Goal: Information Seeking & Learning: Learn about a topic

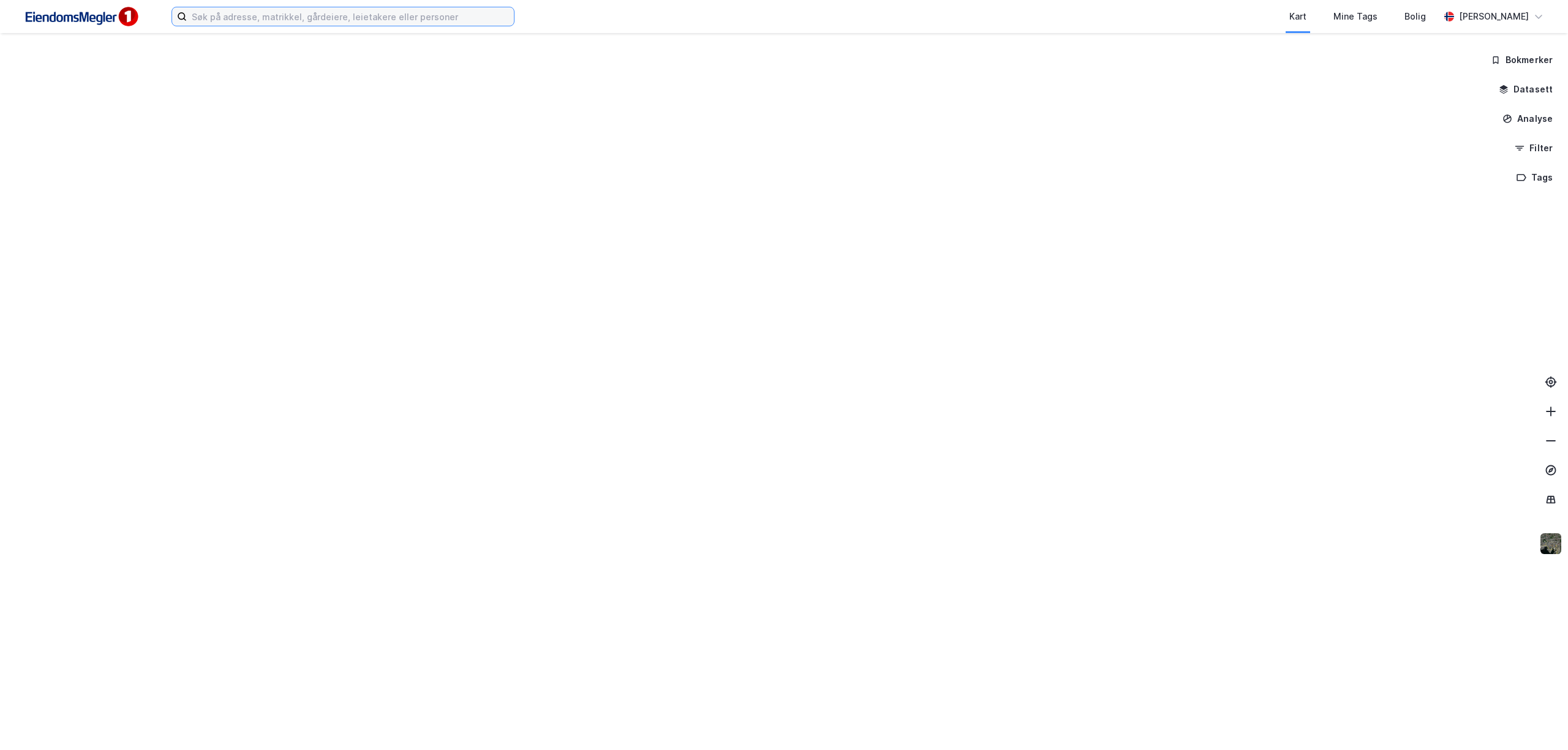
click at [237, 18] on input at bounding box center [350, 17] width 327 height 18
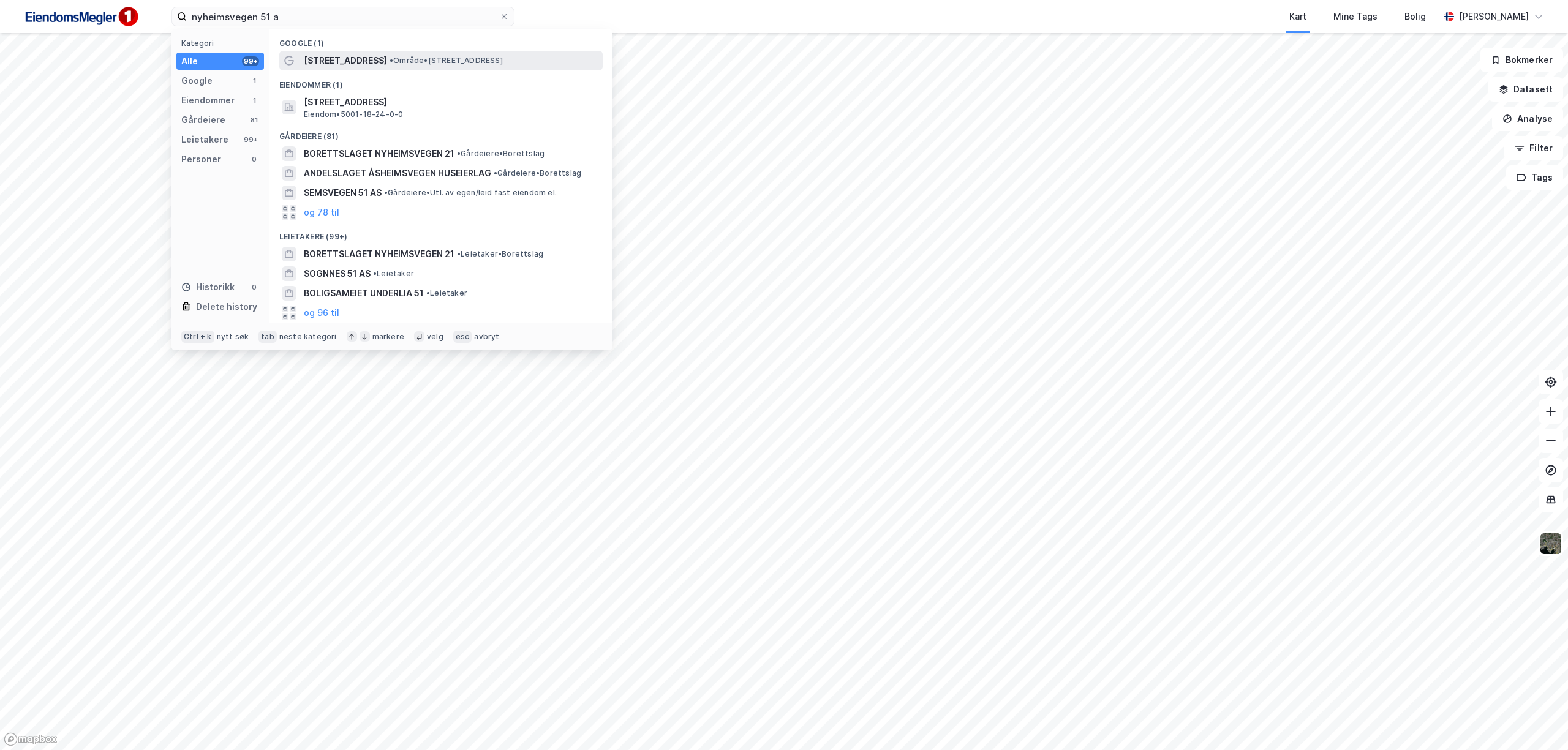
click at [332, 55] on span "[STREET_ADDRESS]" at bounding box center [345, 60] width 83 height 15
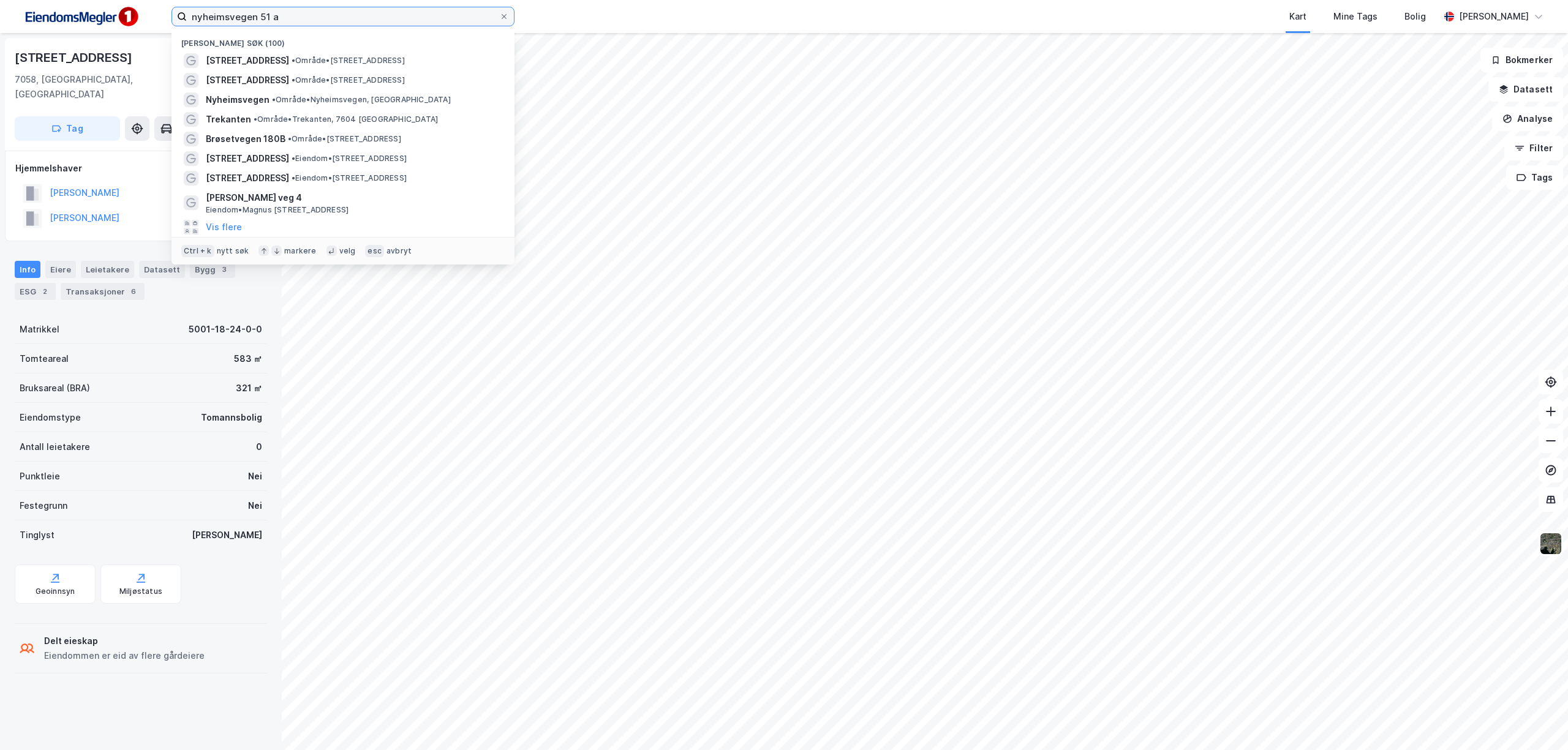
drag, startPoint x: 326, startPoint y: 10, endPoint x: 86, endPoint y: 5, distance: 240.1
click at [86, 5] on div "nyheimsvegen 51 a Nylige søk (100) [STREET_ADDRESS] • Område • [STREET_ADDRESS]…" at bounding box center [784, 17] width 1568 height 33
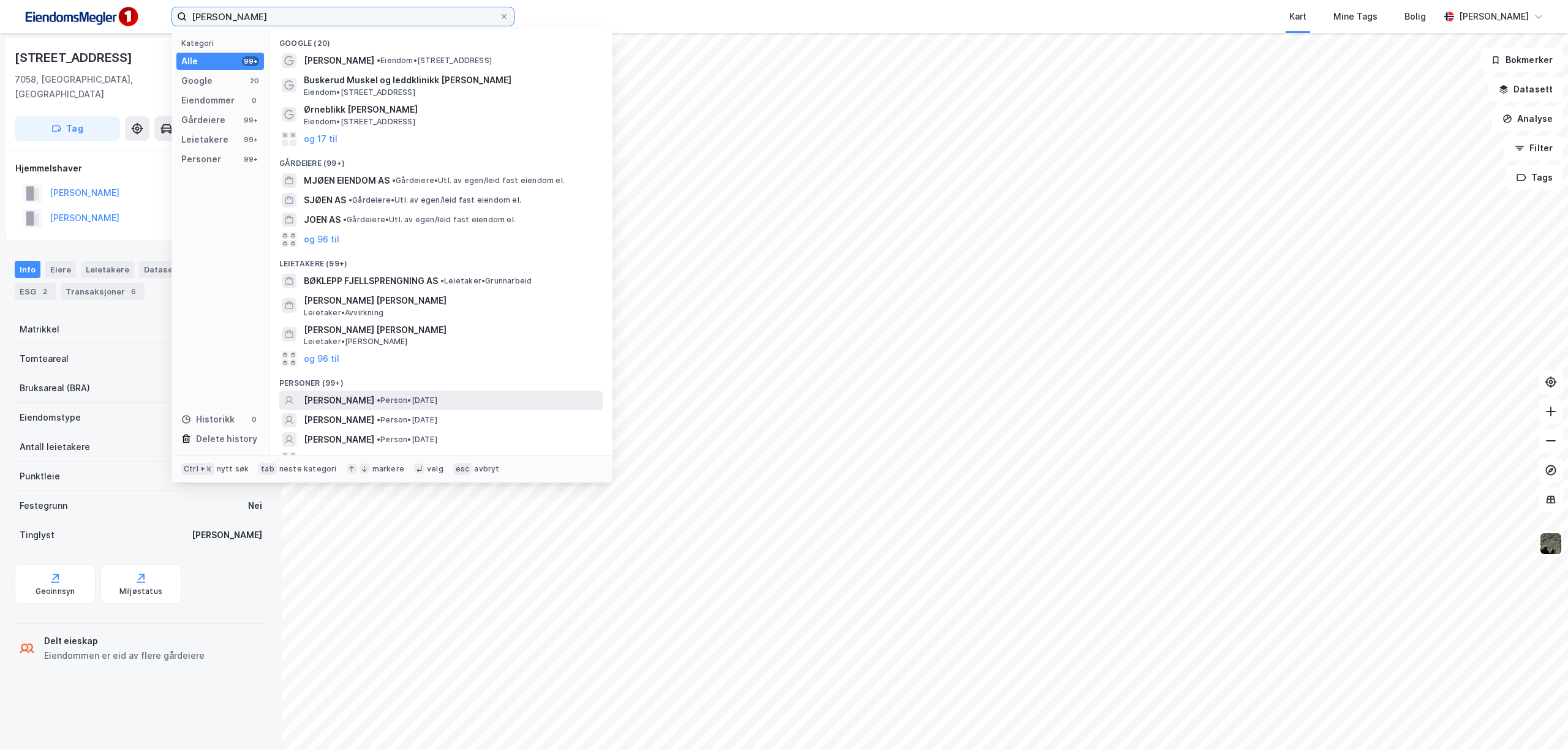
type input "[PERSON_NAME]"
click at [364, 399] on span "[PERSON_NAME]" at bounding box center [338, 400] width 70 height 15
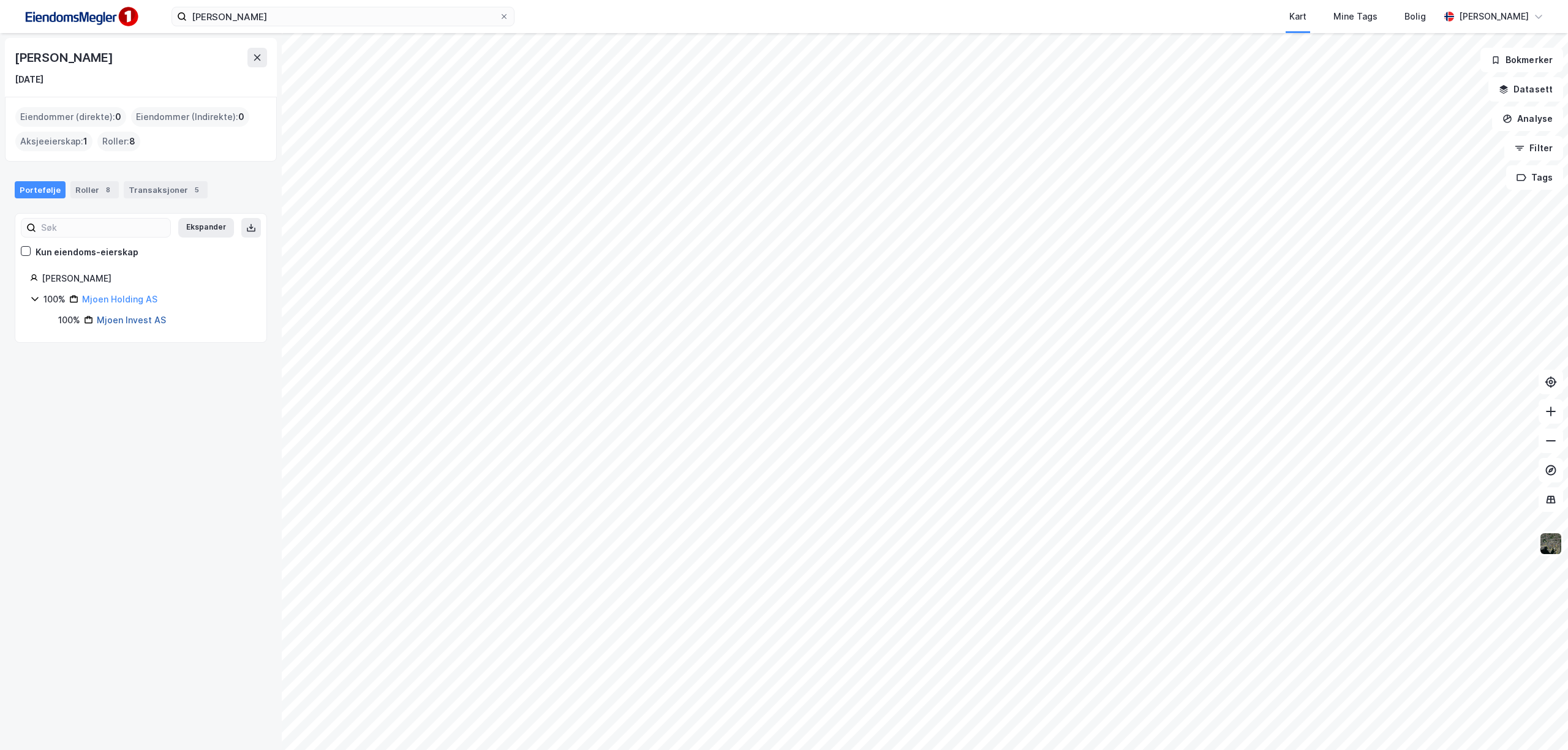
click at [130, 319] on link "Mjoen Invest AS" at bounding box center [131, 319] width 69 height 10
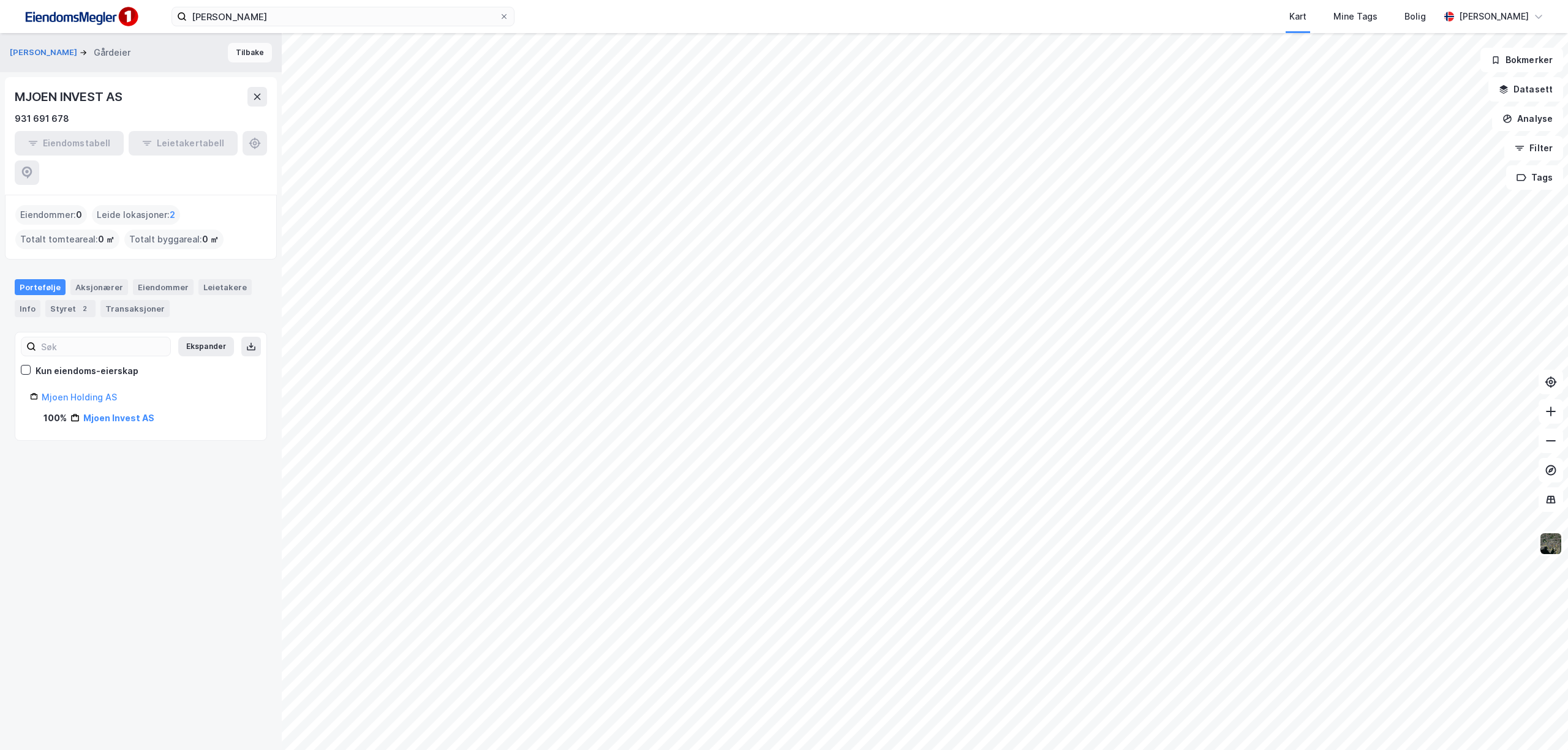
click at [246, 45] on button "Tilbake" at bounding box center [249, 53] width 44 height 19
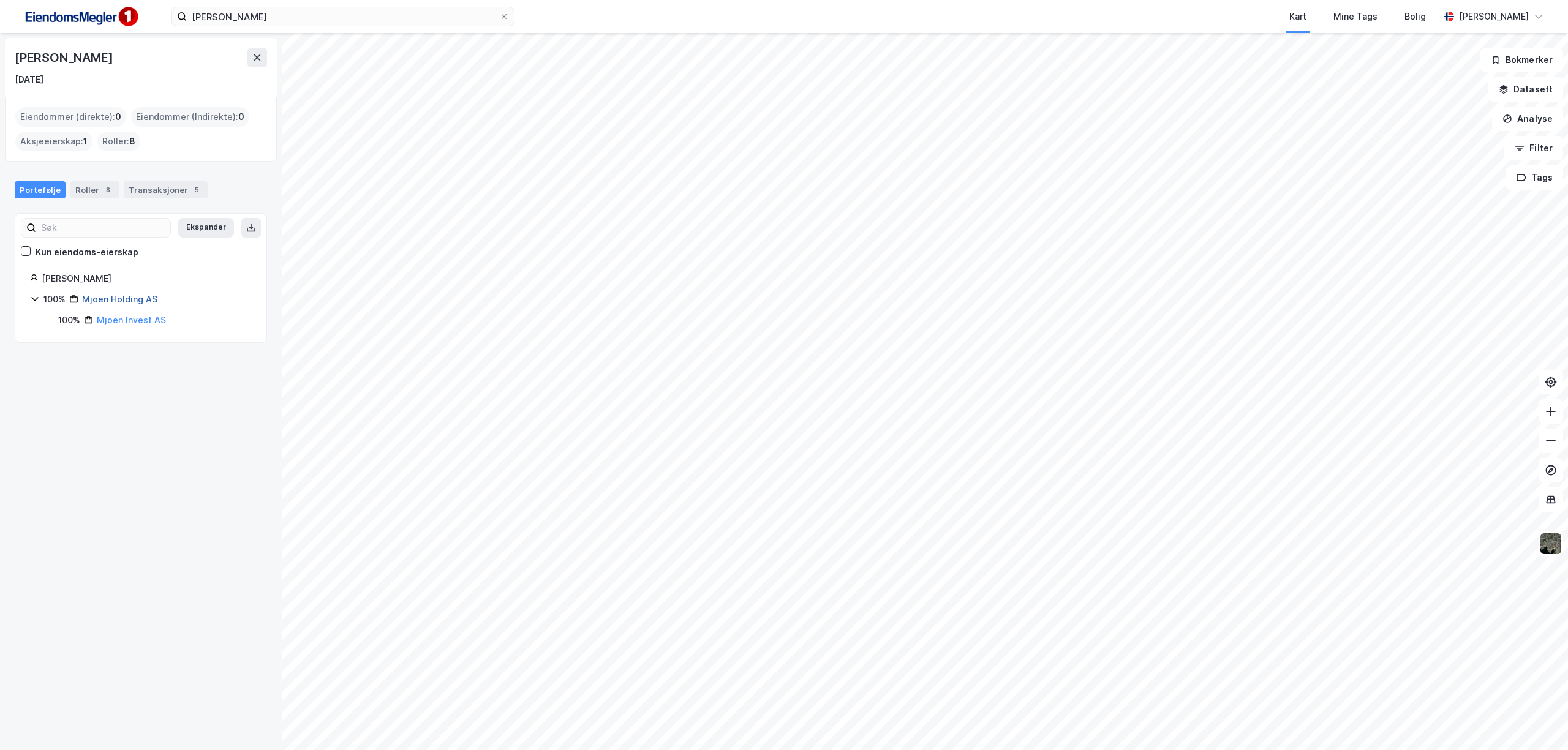
click at [109, 299] on link "Mjoen Holding AS" at bounding box center [119, 299] width 75 height 10
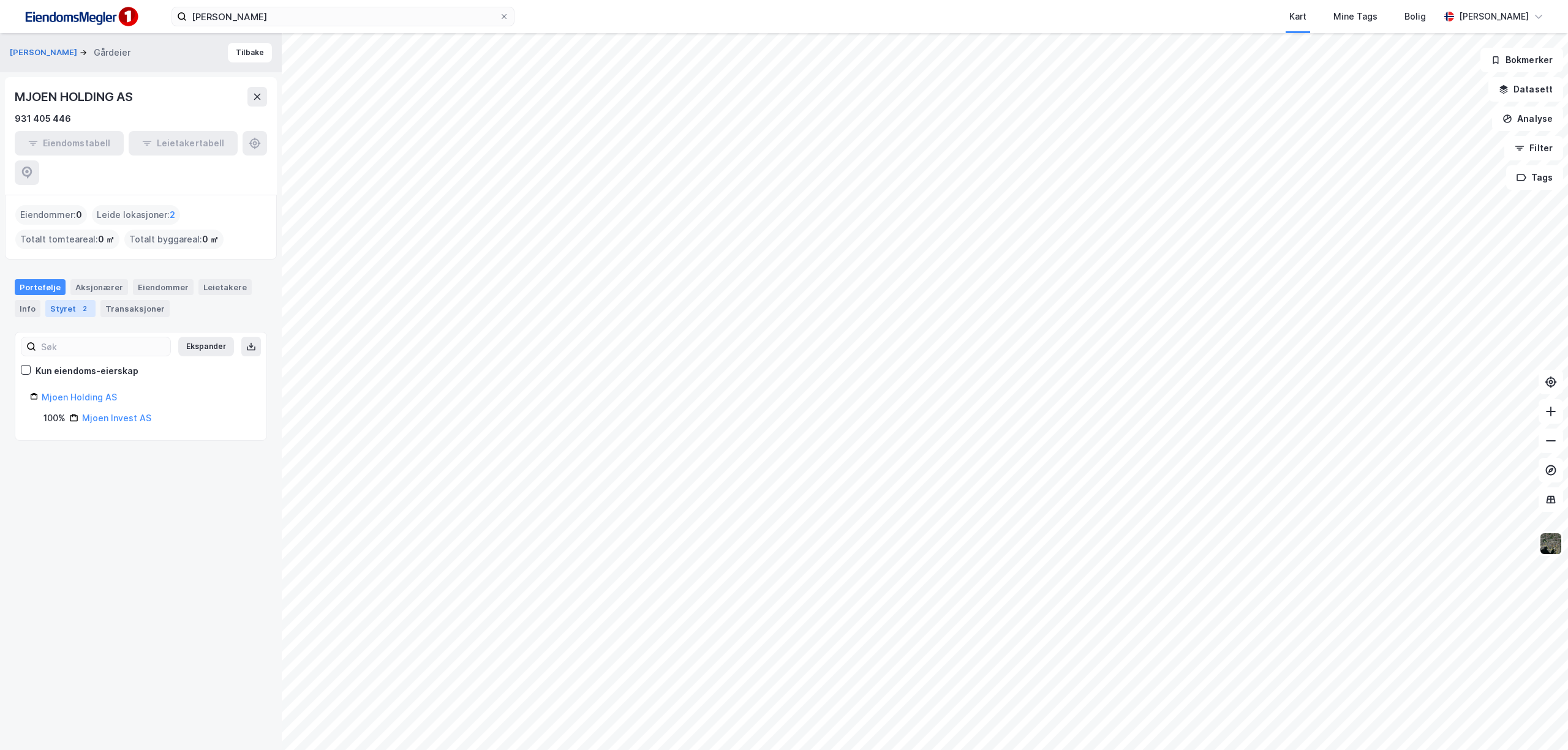
click at [69, 300] on div "Styret 2" at bounding box center [70, 308] width 50 height 17
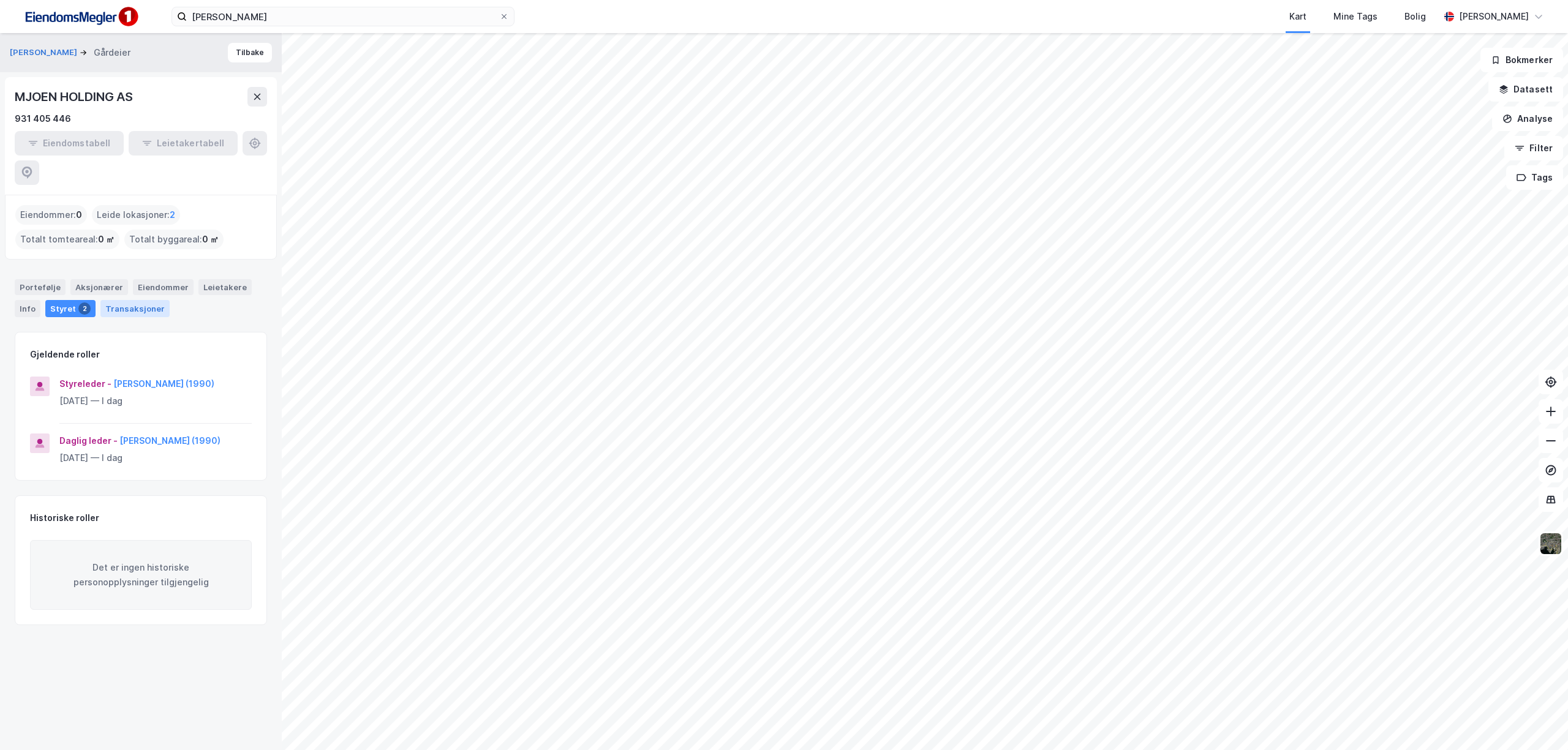
click at [126, 300] on div "Transaksjoner" at bounding box center [135, 308] width 69 height 17
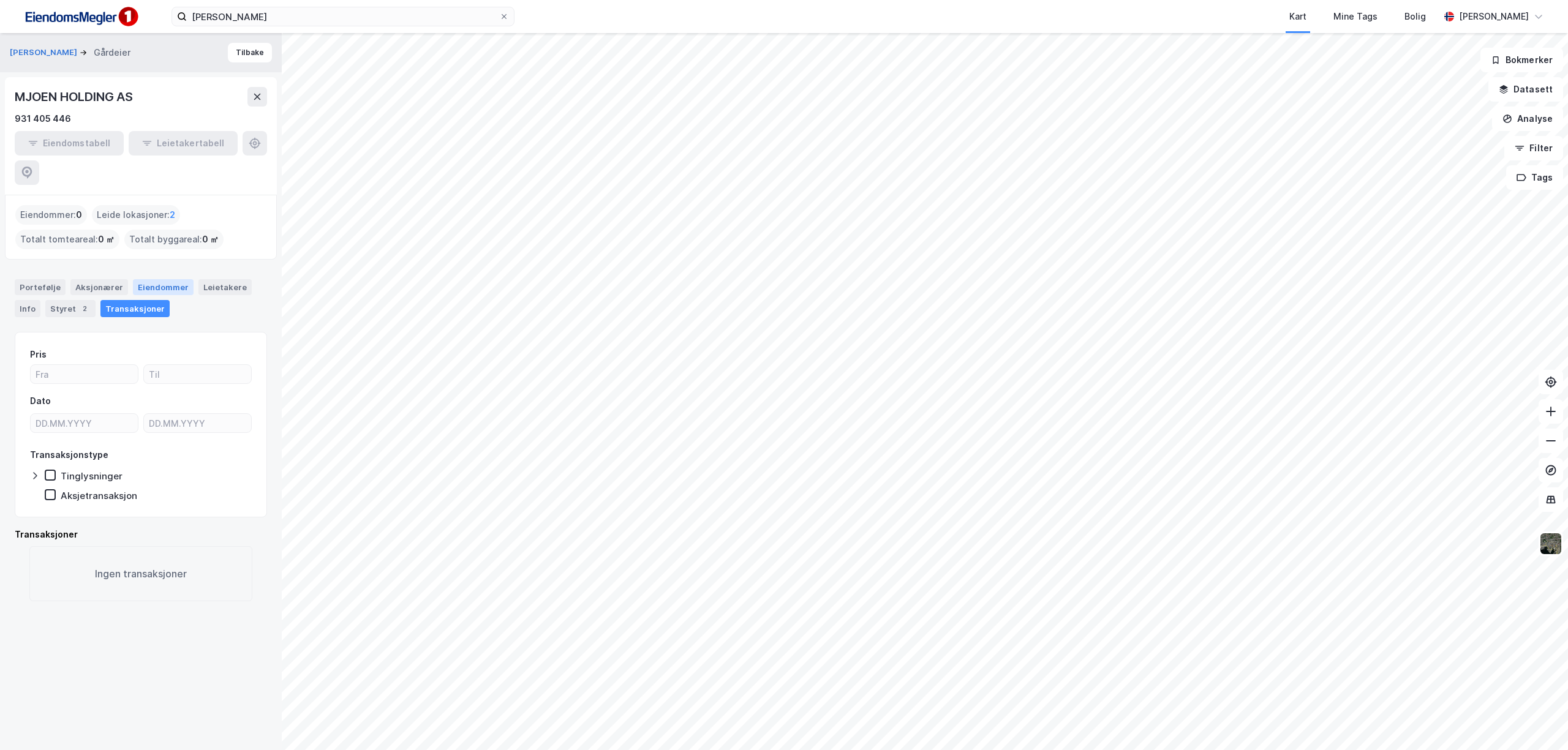
click at [153, 279] on div "Eiendommer" at bounding box center [162, 287] width 60 height 16
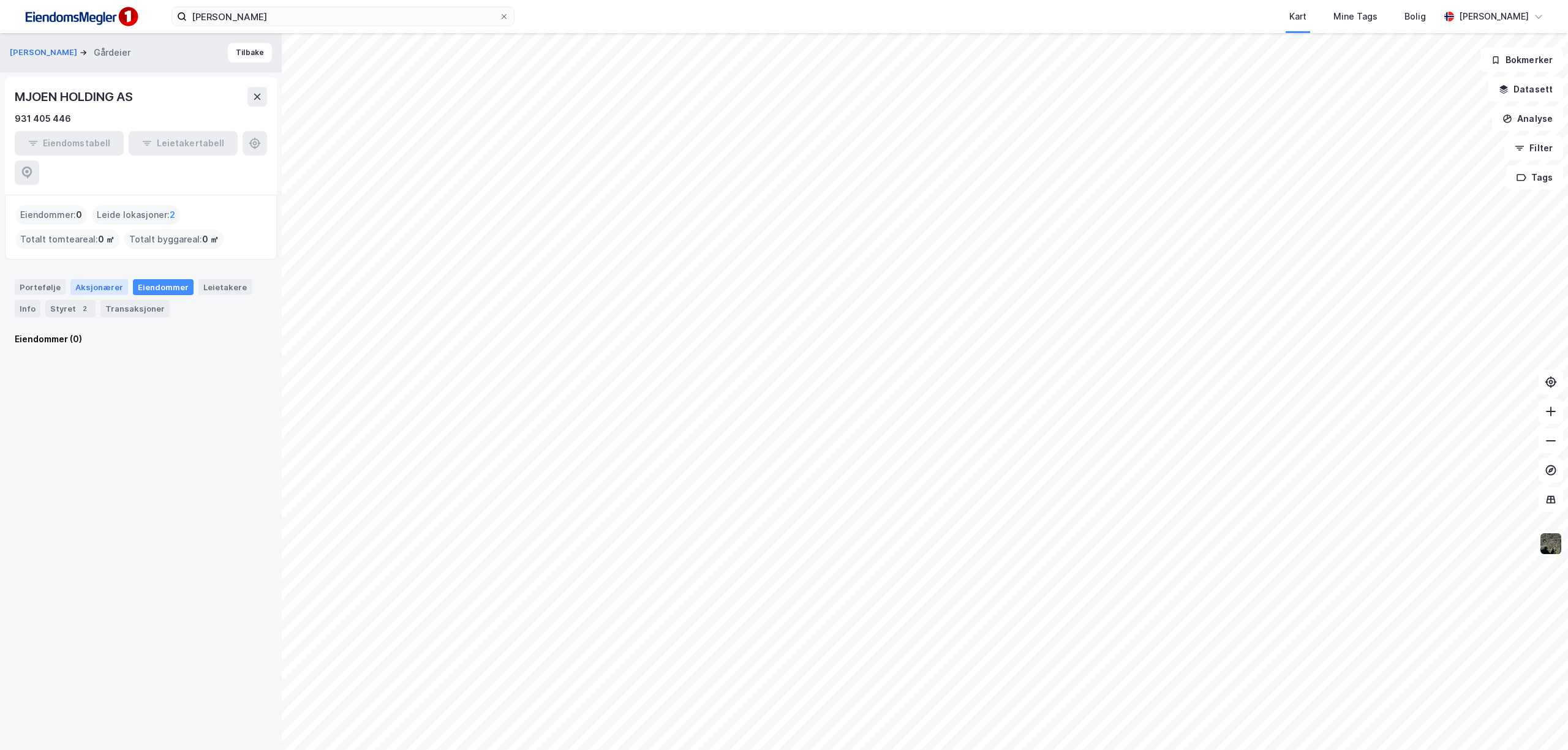
click at [101, 279] on div "Aksjonærer" at bounding box center [99, 287] width 58 height 16
click at [233, 51] on button "Tilbake" at bounding box center [249, 53] width 44 height 19
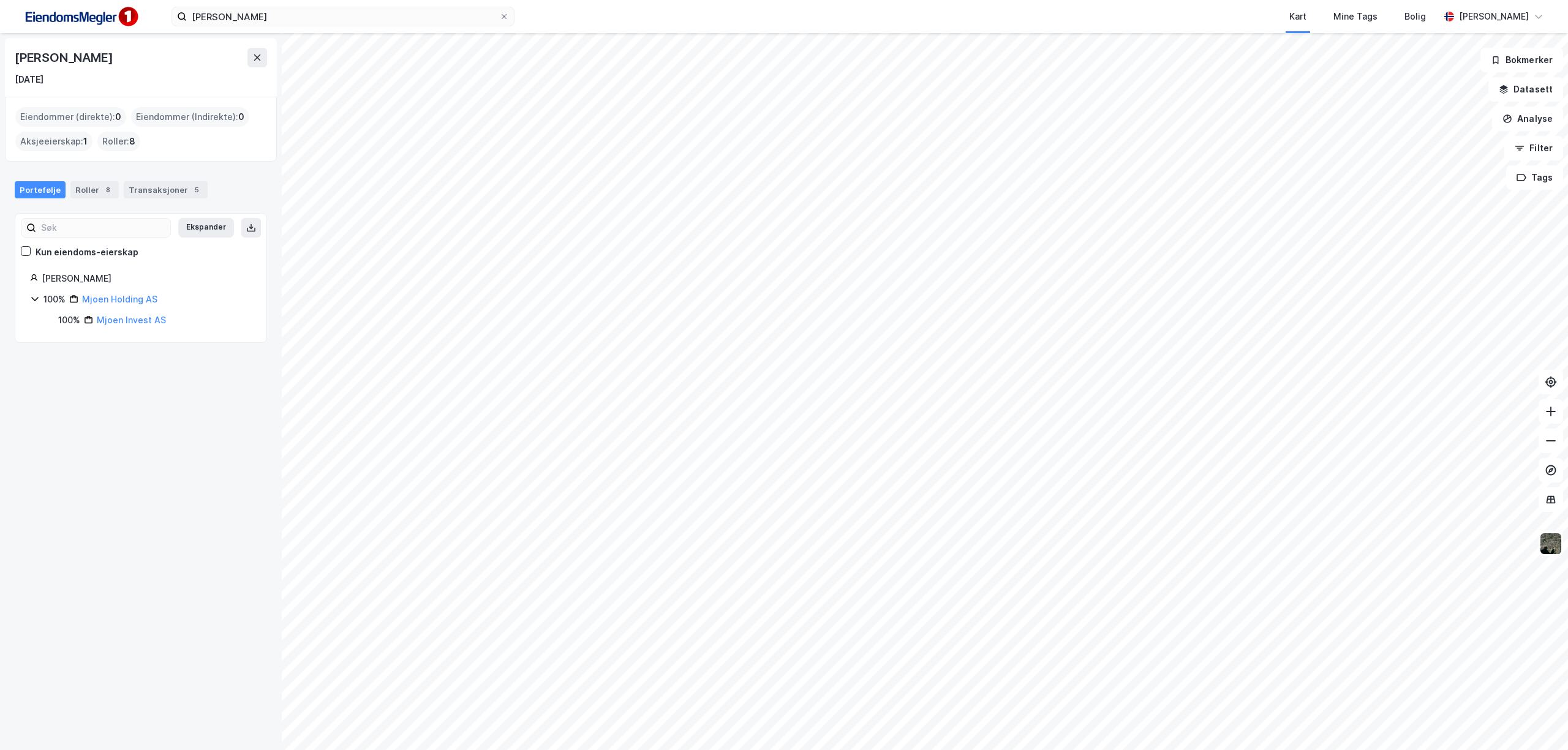
click at [39, 140] on div "Aksjeeierskap : 1" at bounding box center [53, 142] width 77 height 19
click at [91, 191] on div "Roller 8" at bounding box center [94, 190] width 49 height 17
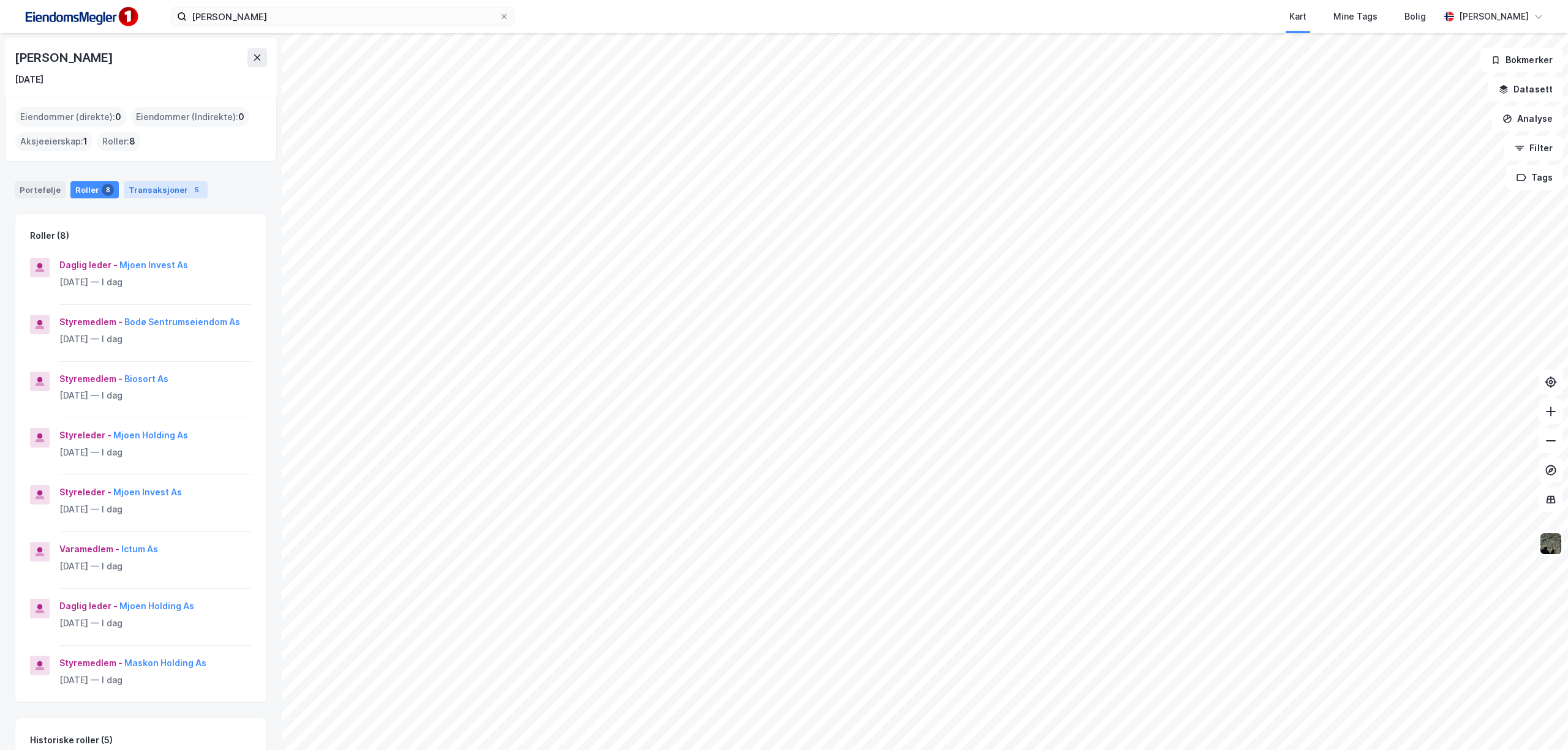
click at [155, 197] on div "Transaksjoner 5" at bounding box center [165, 190] width 84 height 17
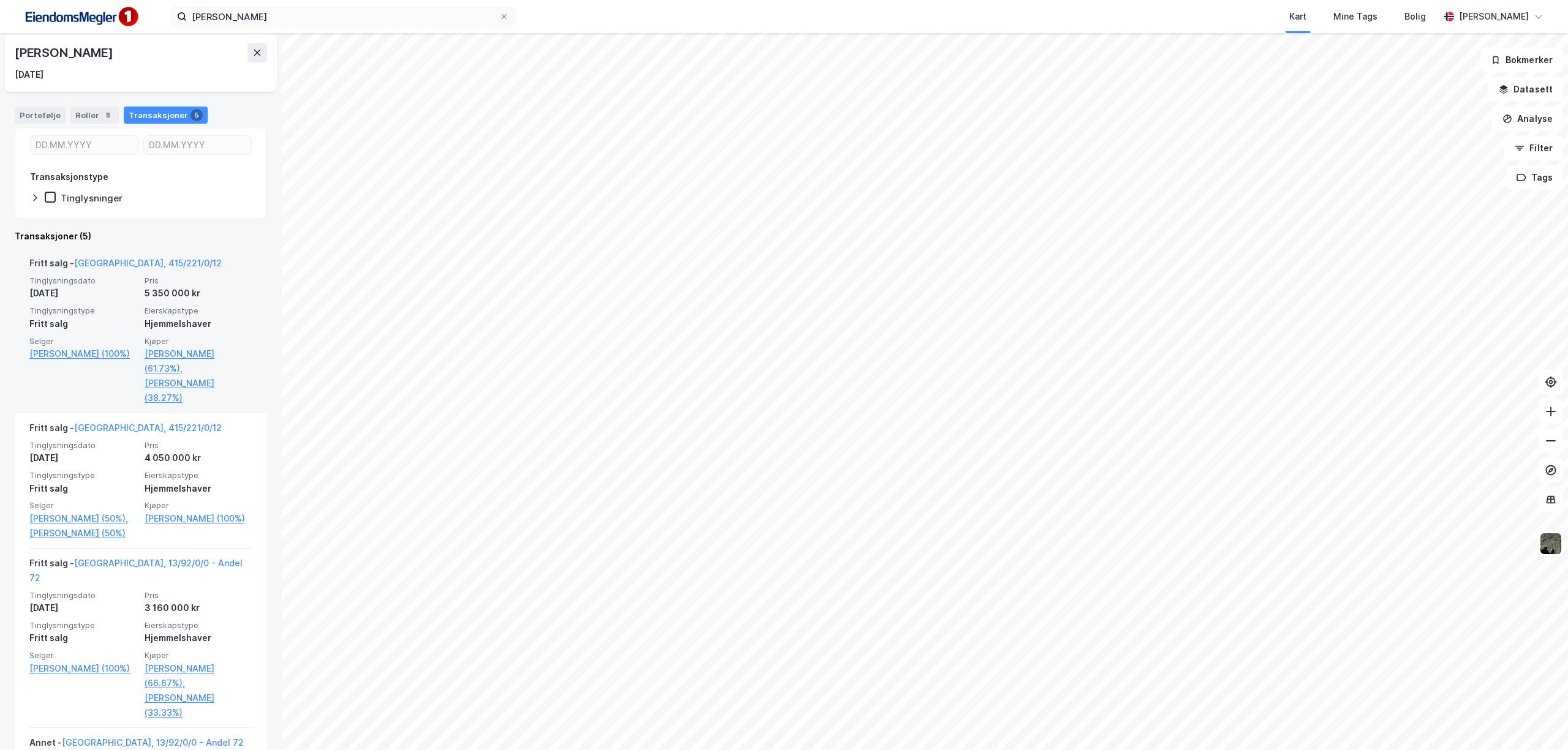
scroll to position [163, 0]
click at [121, 258] on link "[GEOGRAPHIC_DATA], 415/221/0/12" at bounding box center [148, 259] width 148 height 10
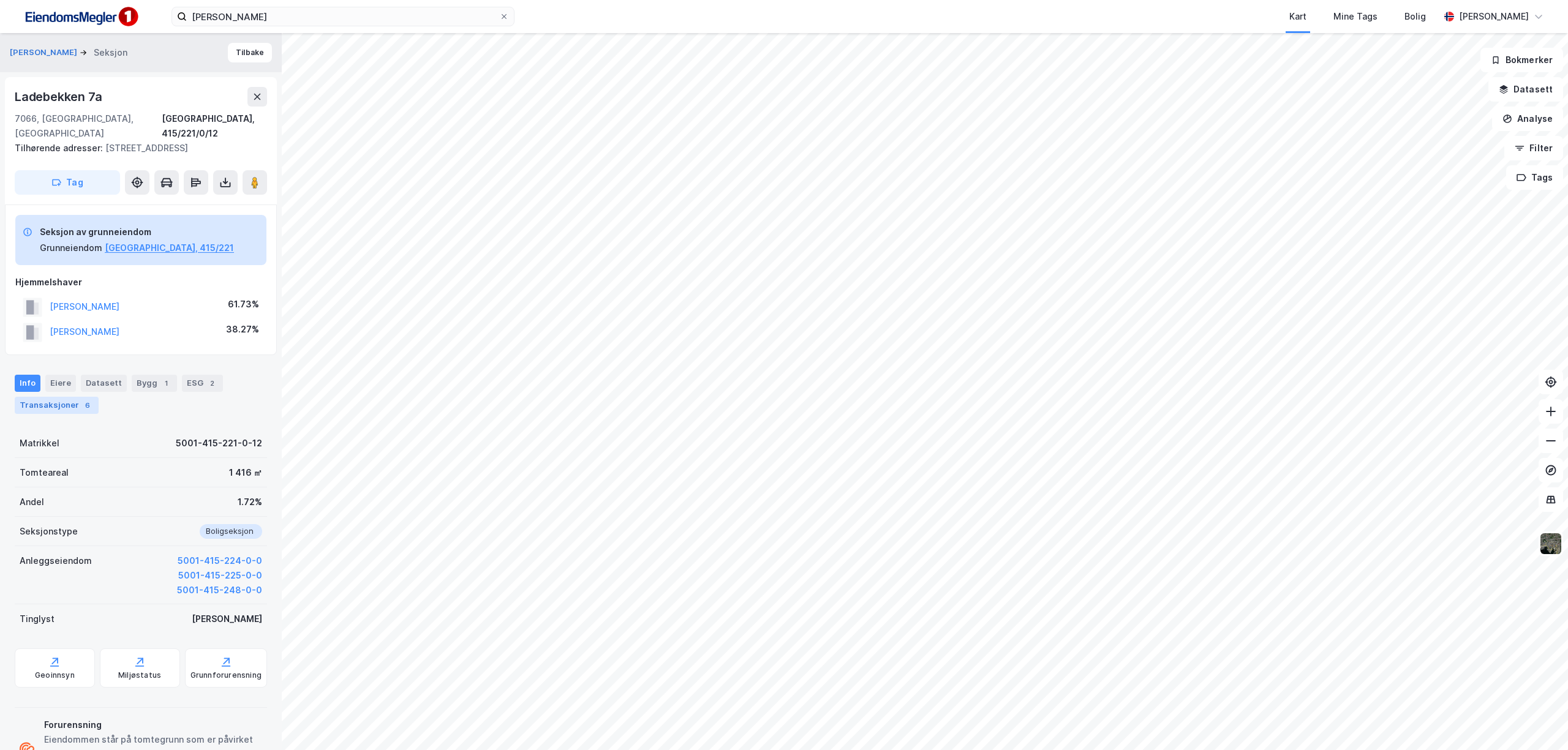
click at [49, 397] on div "Transaksjoner 6" at bounding box center [56, 405] width 84 height 17
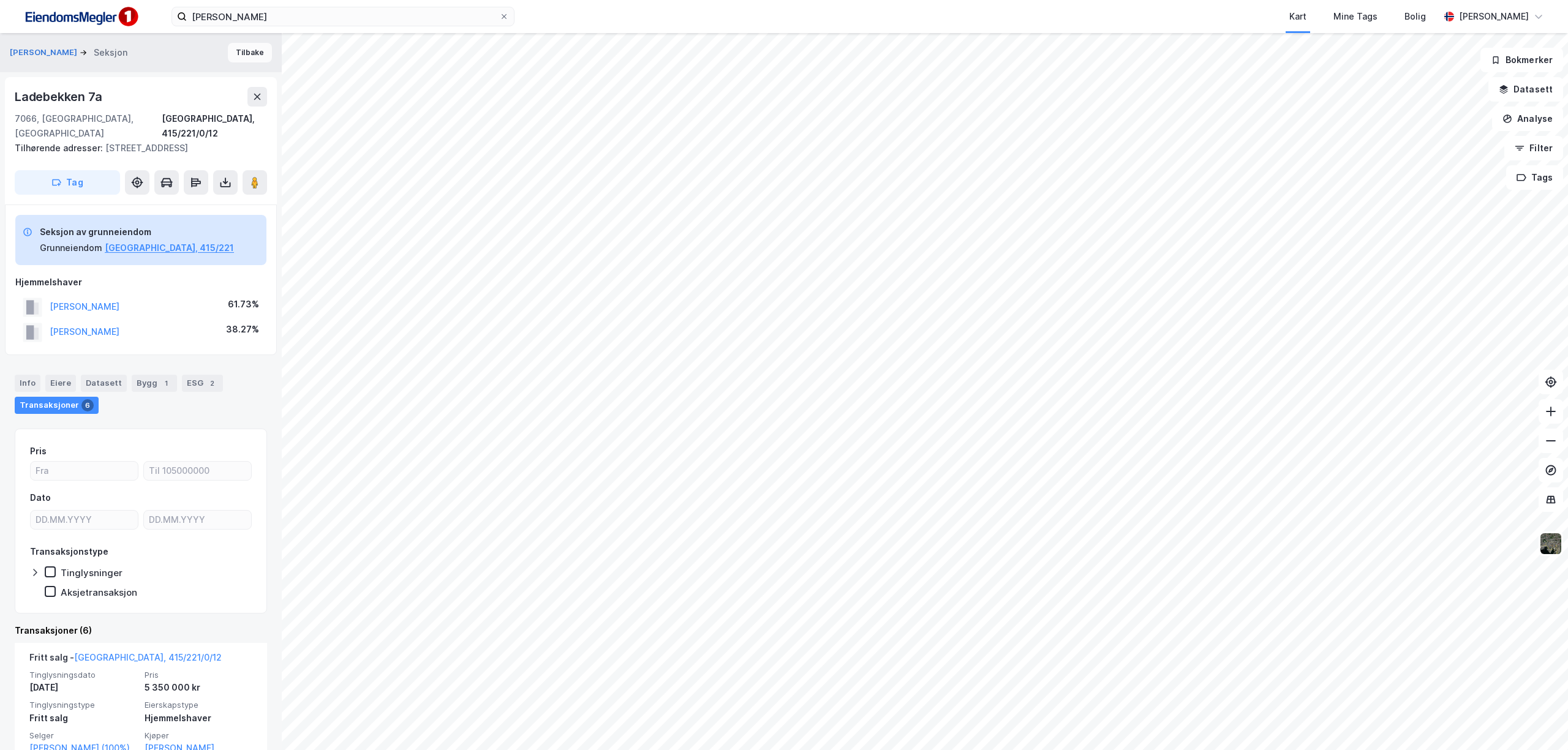
click at [245, 60] on button "Tilbake" at bounding box center [249, 53] width 44 height 19
